Goal: Information Seeking & Learning: Learn about a topic

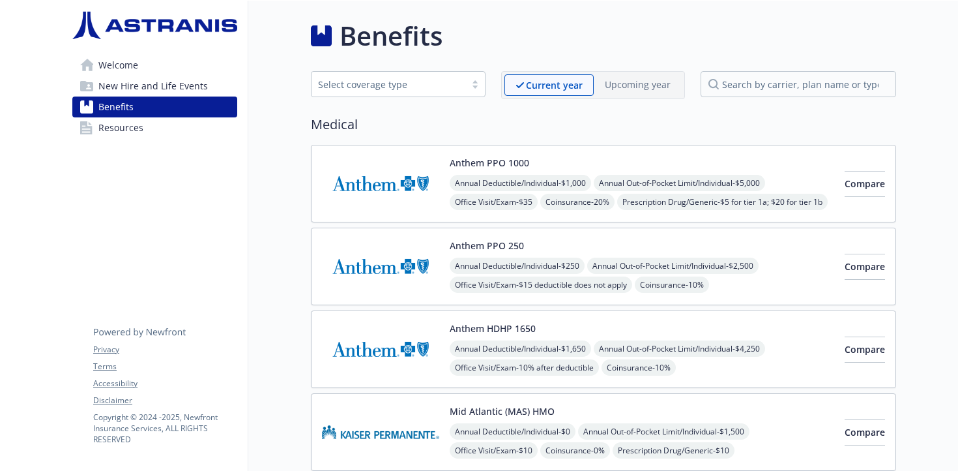
click at [744, 35] on div "Benefits" at bounding box center [603, 35] width 585 height 39
click at [158, 71] on link "Welcome" at bounding box center [154, 65] width 165 height 21
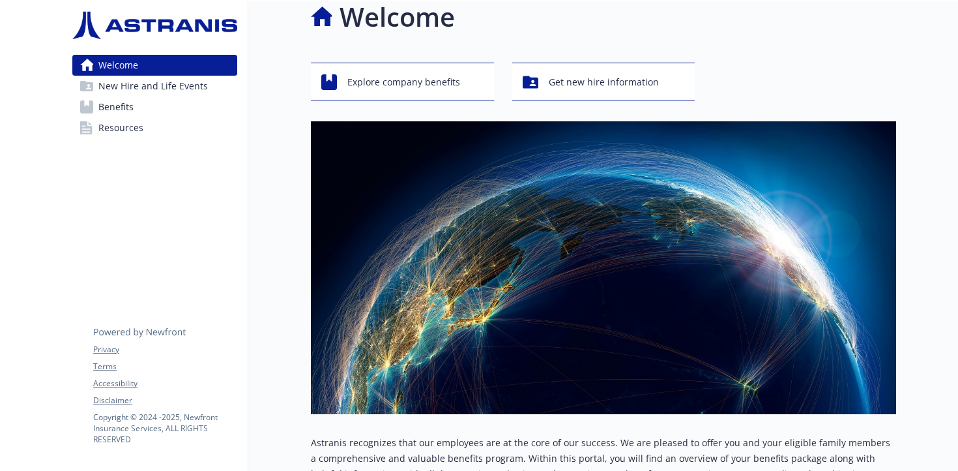
scroll to position [16, 0]
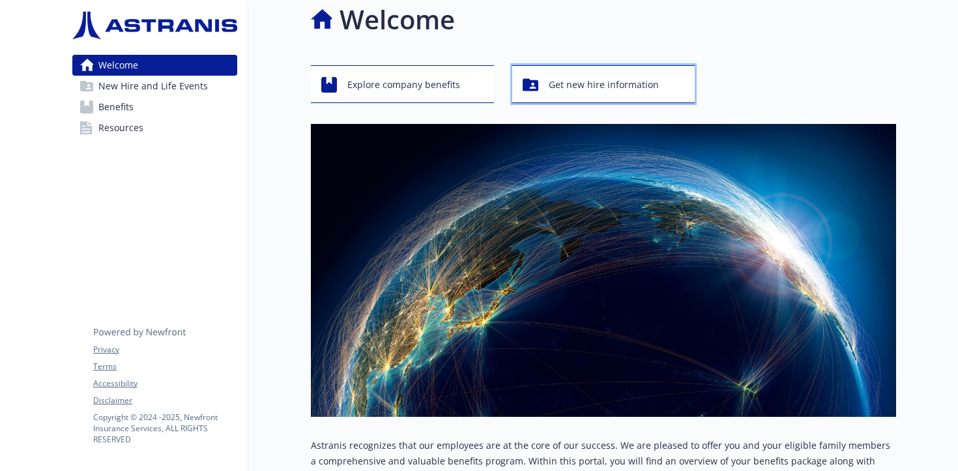
click at [585, 80] on span "Get new hire information" at bounding box center [604, 84] width 110 height 25
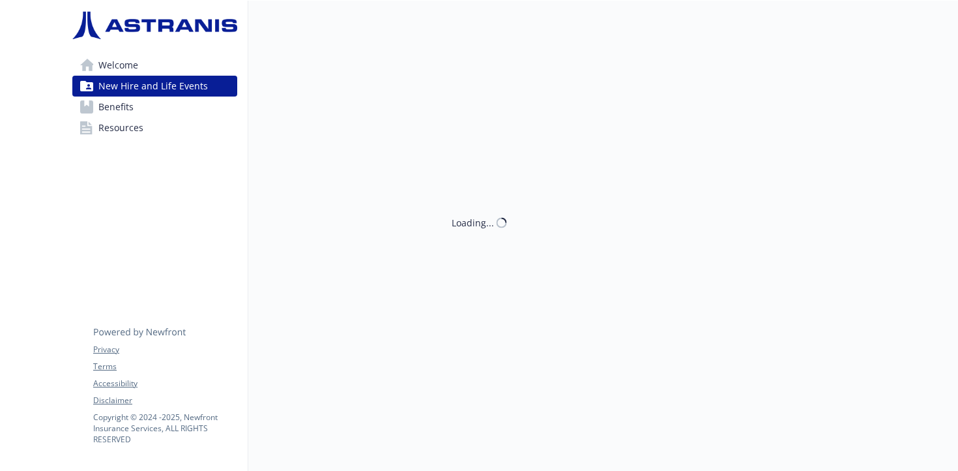
scroll to position [1, 0]
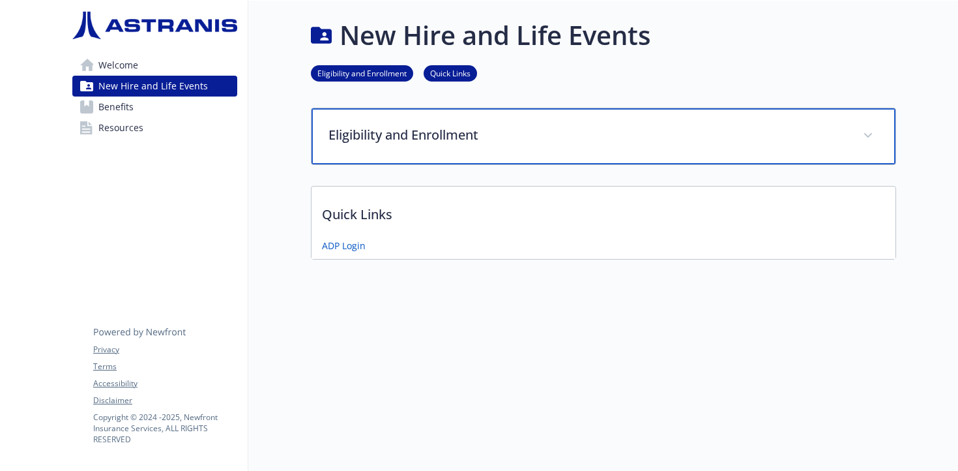
click at [388, 123] on div "Eligibility and Enrollment" at bounding box center [604, 136] width 584 height 56
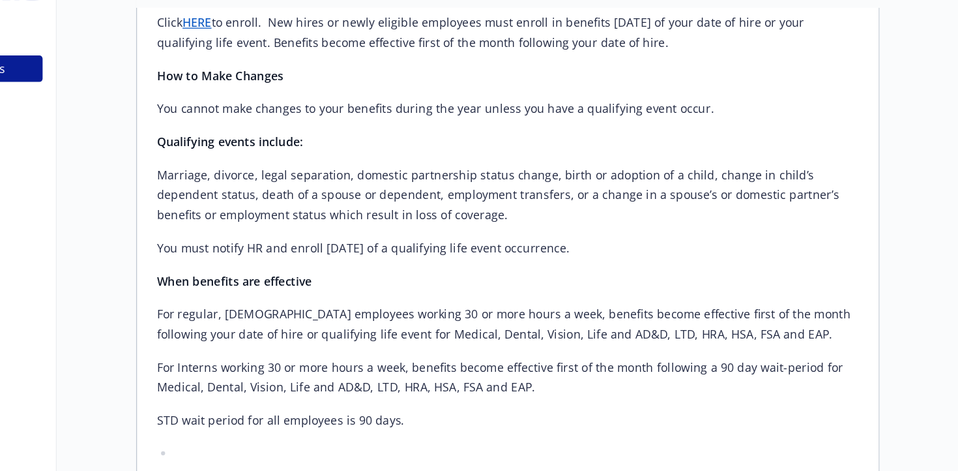
scroll to position [553, 0]
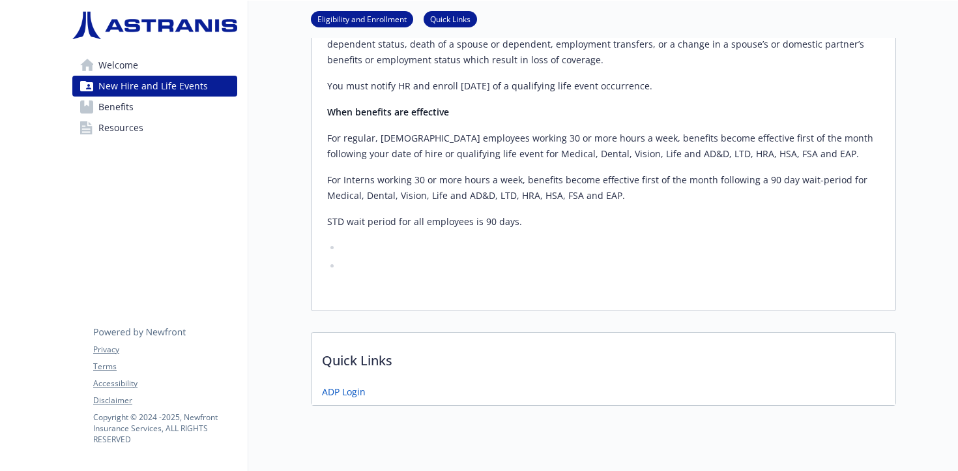
click at [189, 109] on link "Benefits" at bounding box center [154, 106] width 165 height 21
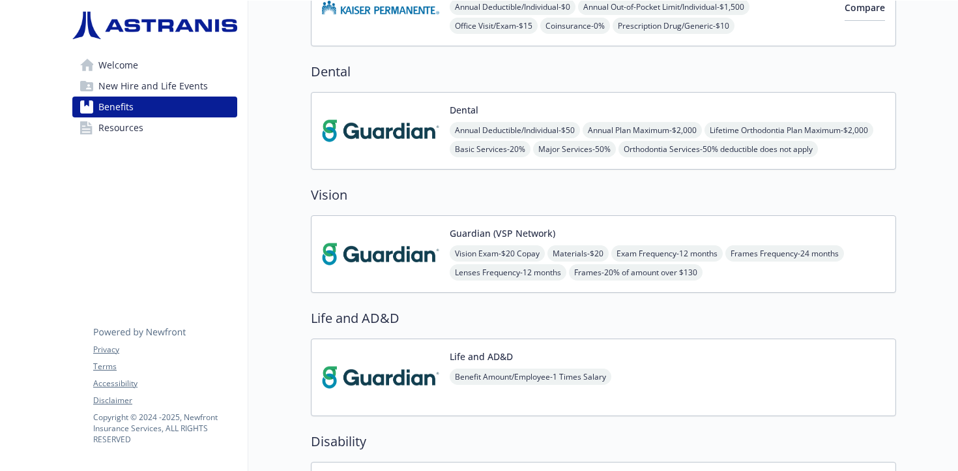
scroll to position [501, 0]
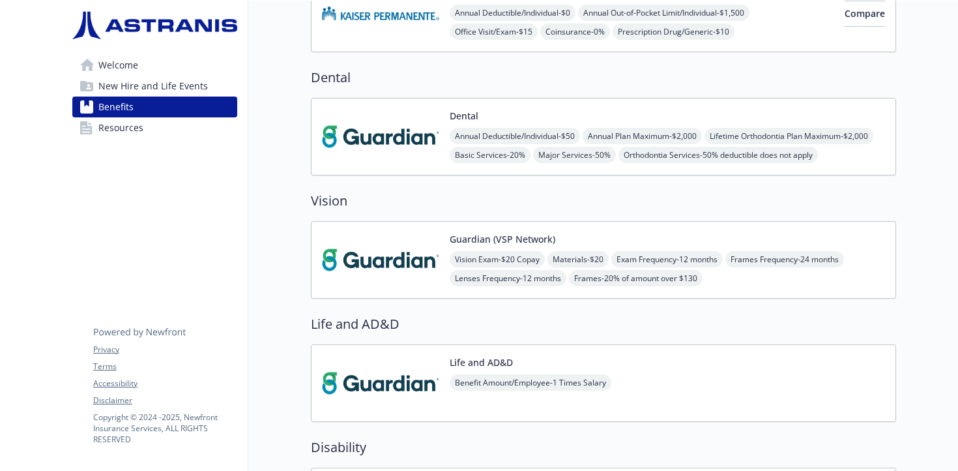
click at [171, 123] on link "Resources" at bounding box center [154, 127] width 165 height 21
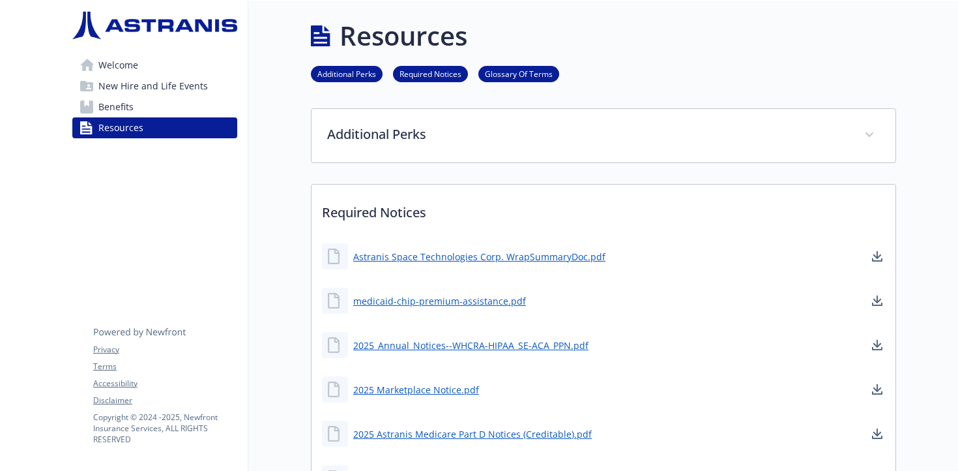
click at [312, 226] on p "Required Notices" at bounding box center [604, 208] width 584 height 48
